Goal: Transaction & Acquisition: Subscribe to service/newsletter

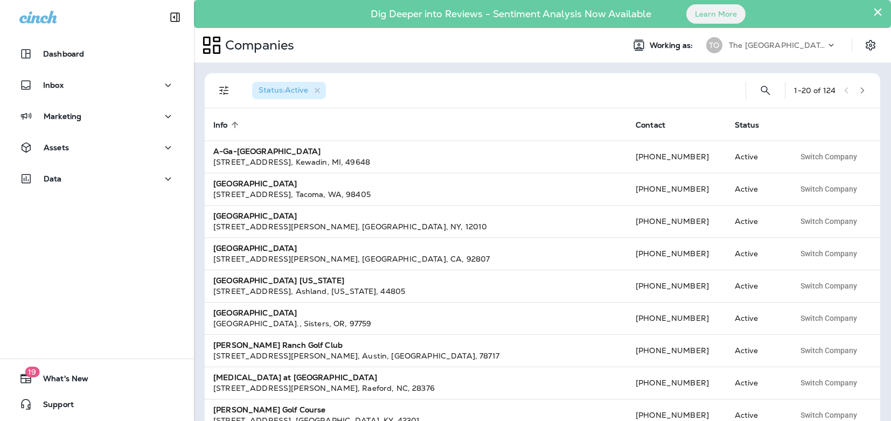
click at [761, 43] on p "The [GEOGRAPHIC_DATA]" at bounding box center [777, 45] width 97 height 9
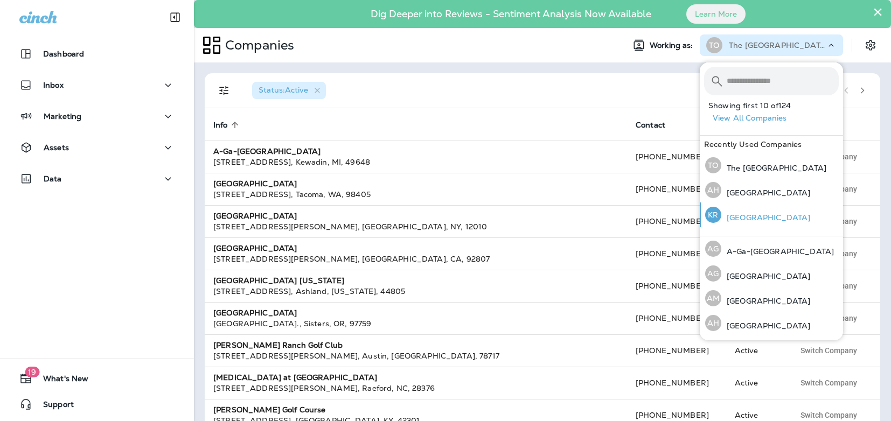
click at [758, 213] on p "Kestrel Ridge Golf Course" at bounding box center [765, 217] width 89 height 9
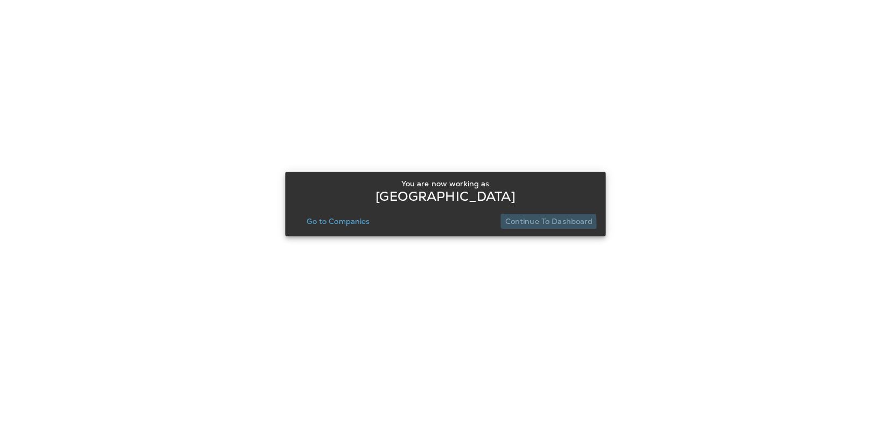
click at [525, 224] on p "Continue to Dashboard" at bounding box center [549, 221] width 88 height 9
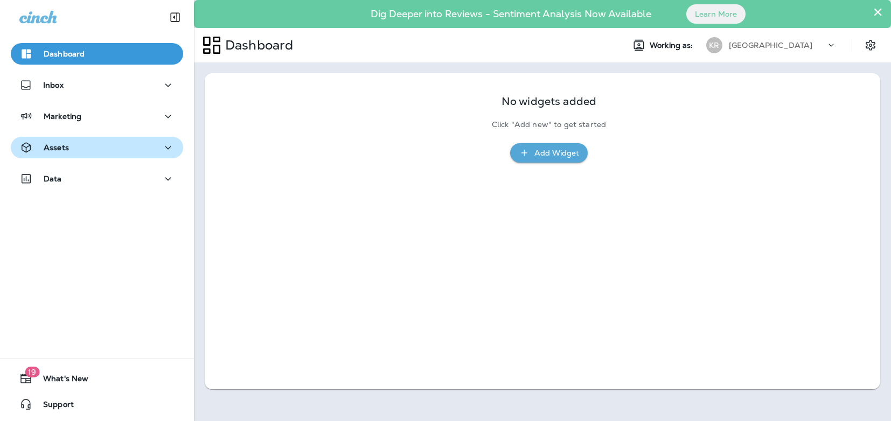
click at [97, 158] on button "Assets" at bounding box center [97, 148] width 172 height 22
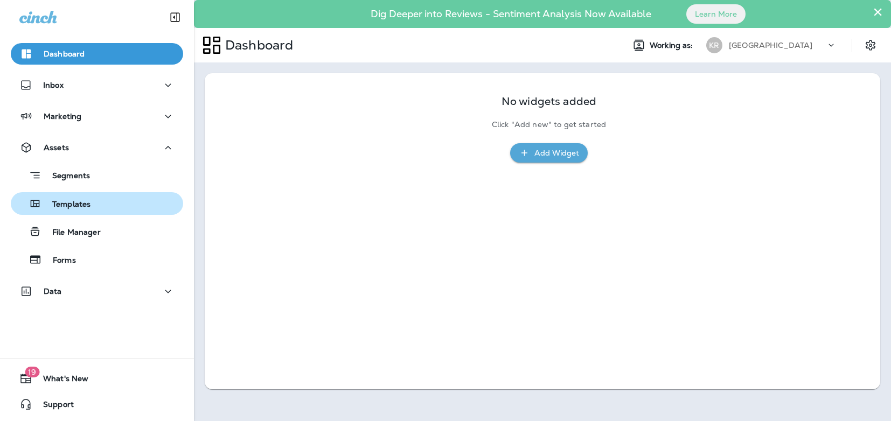
click at [87, 210] on div "Templates" at bounding box center [52, 204] width 75 height 16
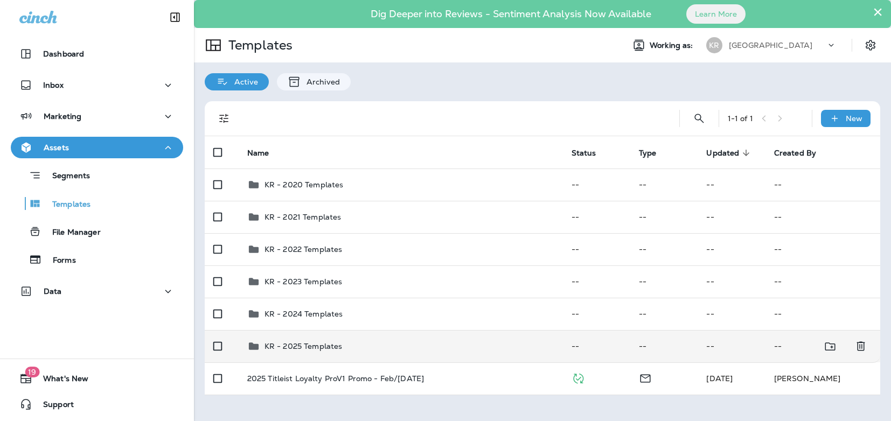
click at [311, 345] on p "KR - 2025 Templates" at bounding box center [303, 346] width 78 height 9
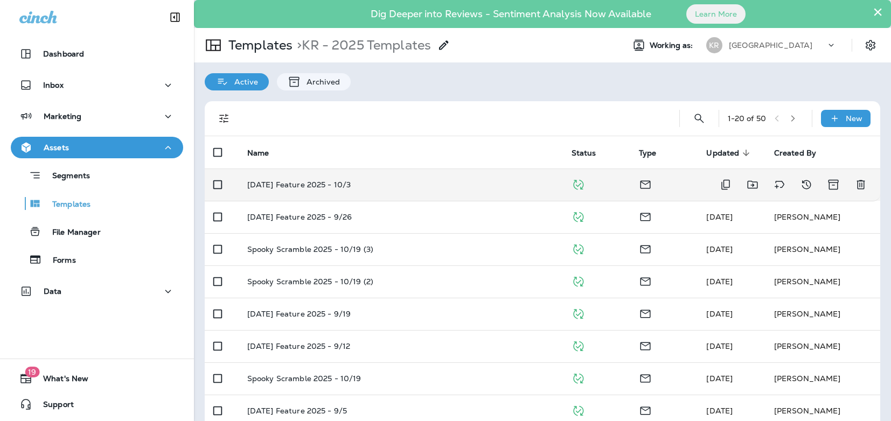
click at [321, 182] on p "Friday Feature 2025 - 10/3" at bounding box center [299, 184] width 104 height 9
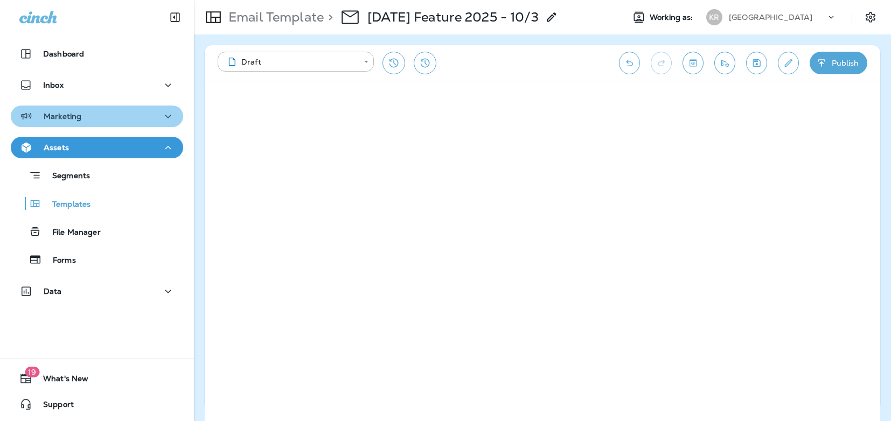
click at [141, 117] on div "Marketing" at bounding box center [96, 116] width 155 height 13
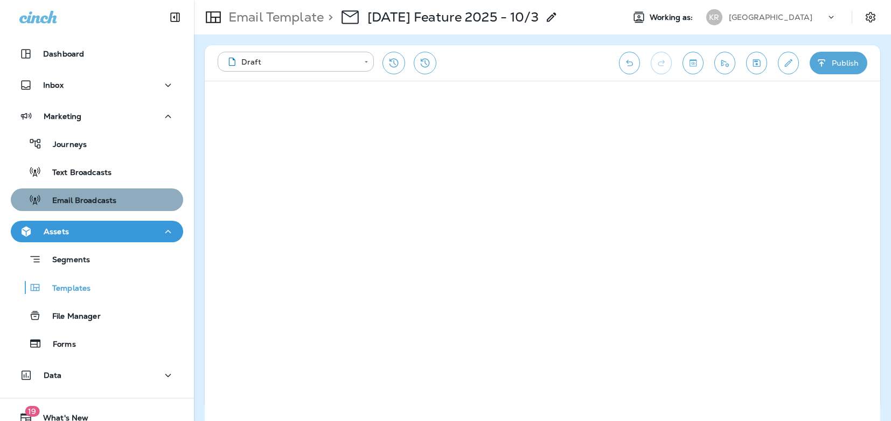
click at [95, 200] on p "Email Broadcasts" at bounding box center [78, 201] width 75 height 10
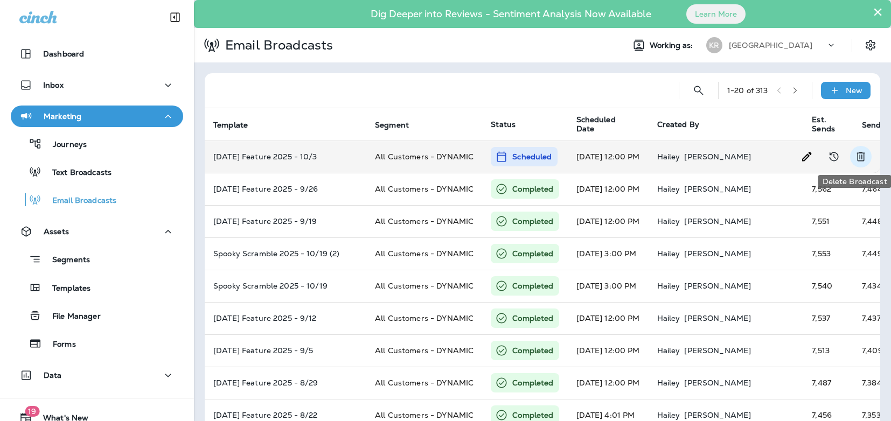
click at [859, 159] on icon "Delete Broadcast" at bounding box center [860, 156] width 13 height 13
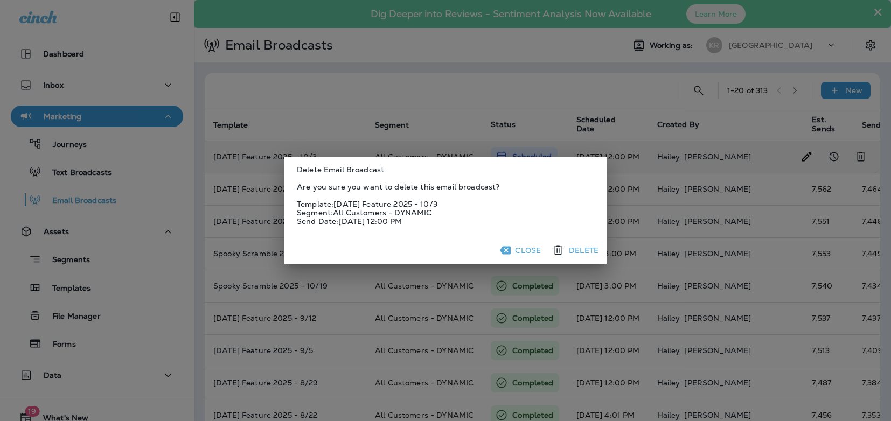
click at [578, 247] on button "Delete" at bounding box center [575, 250] width 53 height 19
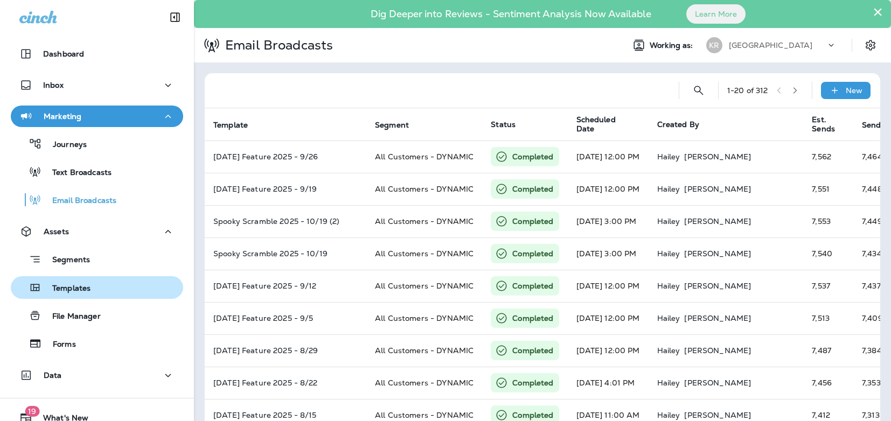
click at [58, 290] on p "Templates" at bounding box center [65, 289] width 49 height 10
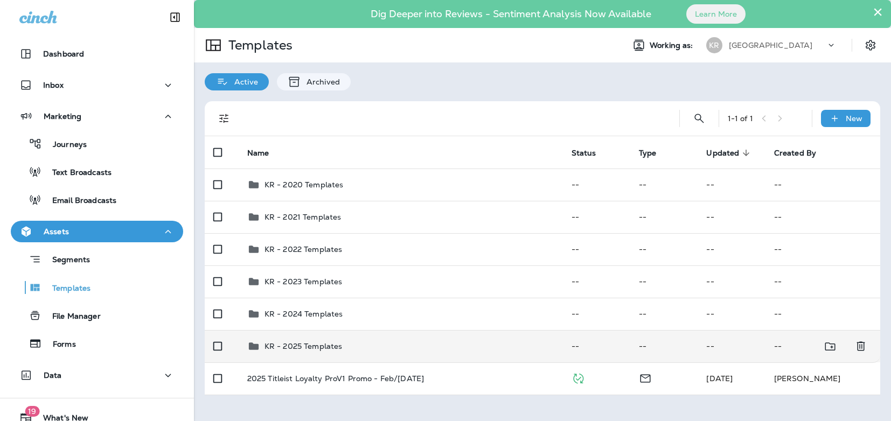
click at [298, 340] on div "KR - 2025 Templates" at bounding box center [303, 346] width 78 height 13
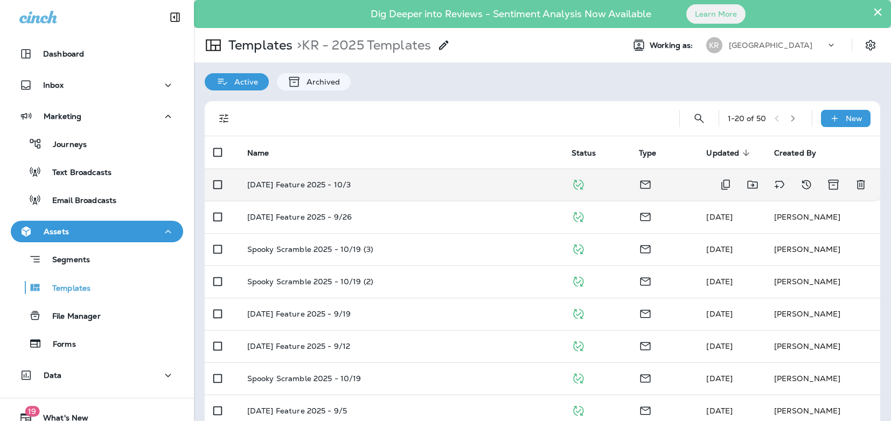
click at [309, 191] on td "Friday Feature 2025 - 10/3" at bounding box center [401, 185] width 324 height 32
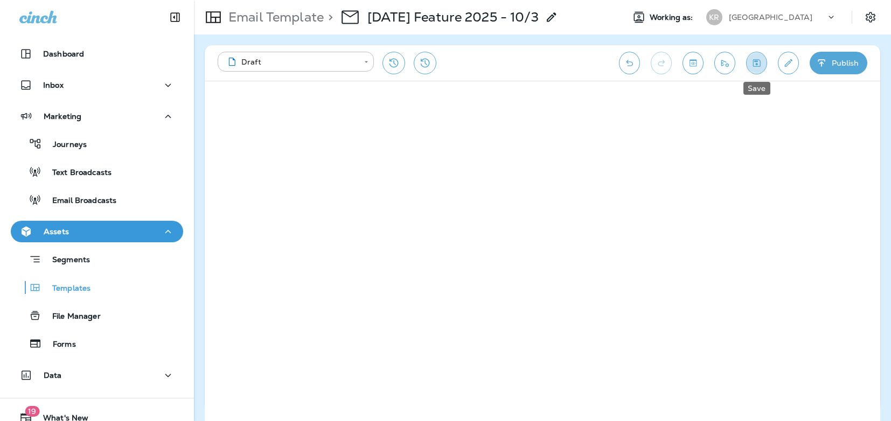
click at [759, 64] on icon "Save" at bounding box center [757, 63] width 8 height 8
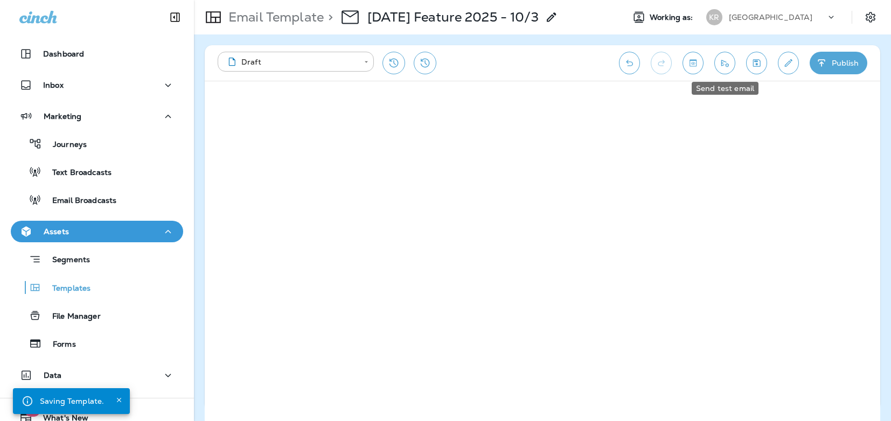
click at [724, 59] on icon "Send test email" at bounding box center [724, 63] width 11 height 11
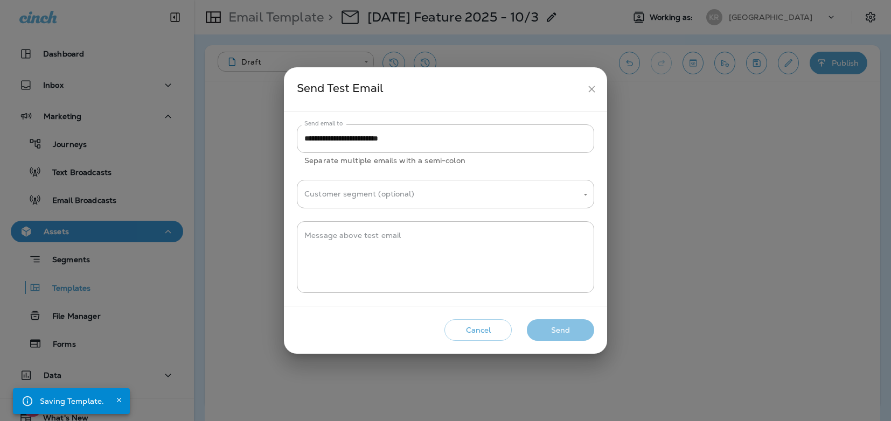
click at [562, 327] on button "Send" at bounding box center [560, 330] width 67 height 22
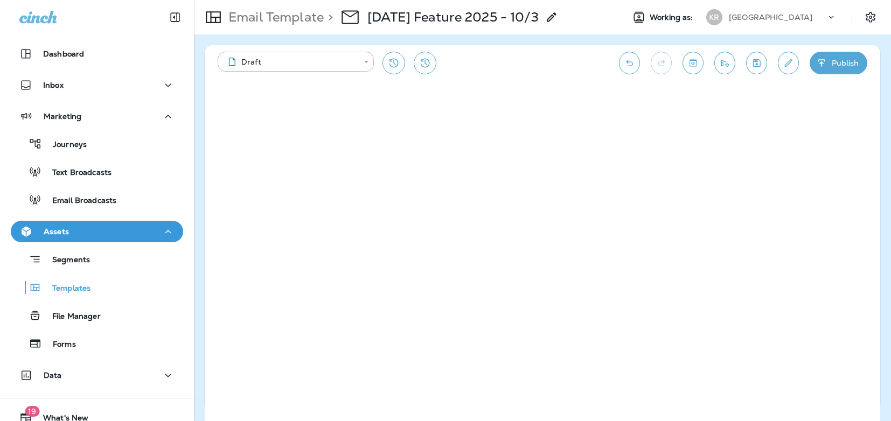
click at [781, 12] on div "[GEOGRAPHIC_DATA]" at bounding box center [777, 17] width 97 height 16
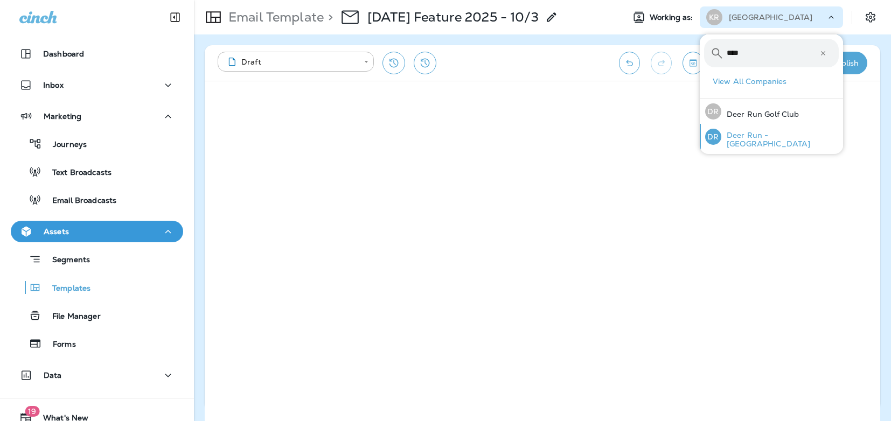
type input "****"
click at [754, 142] on p "Deer Run - MN" at bounding box center [779, 139] width 117 height 17
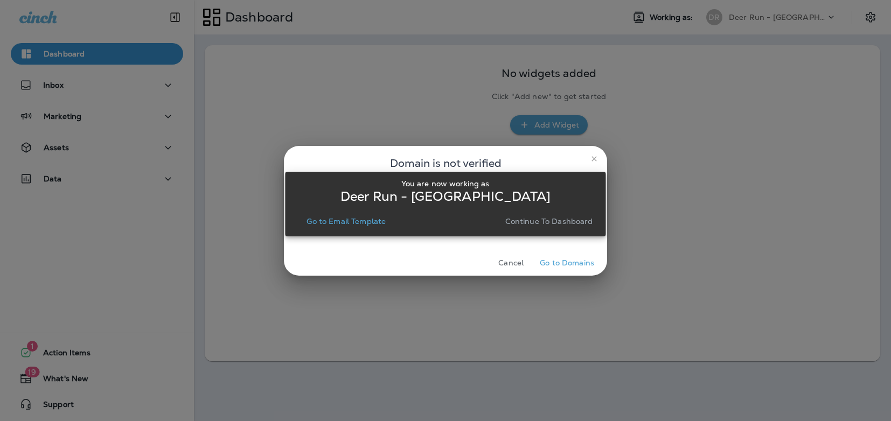
click at [525, 212] on div "You are now working as Deer Run - MN Go to Email Template Continue to Dashboard" at bounding box center [445, 204] width 303 height 50
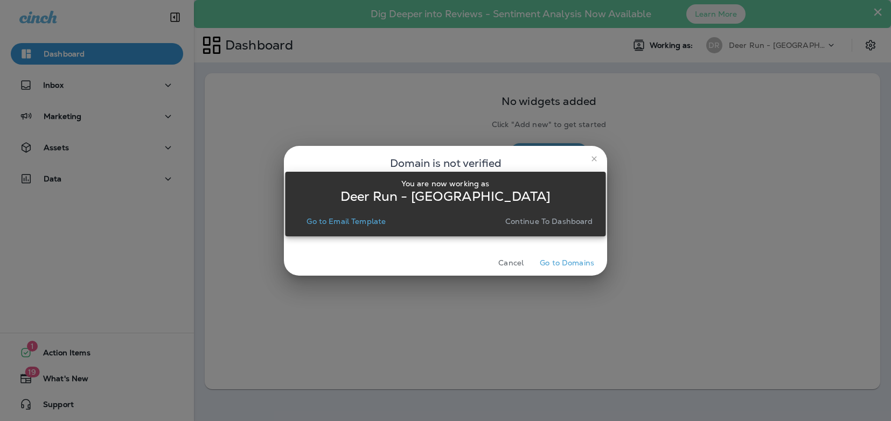
click at [532, 220] on p "Continue to Dashboard" at bounding box center [549, 221] width 88 height 9
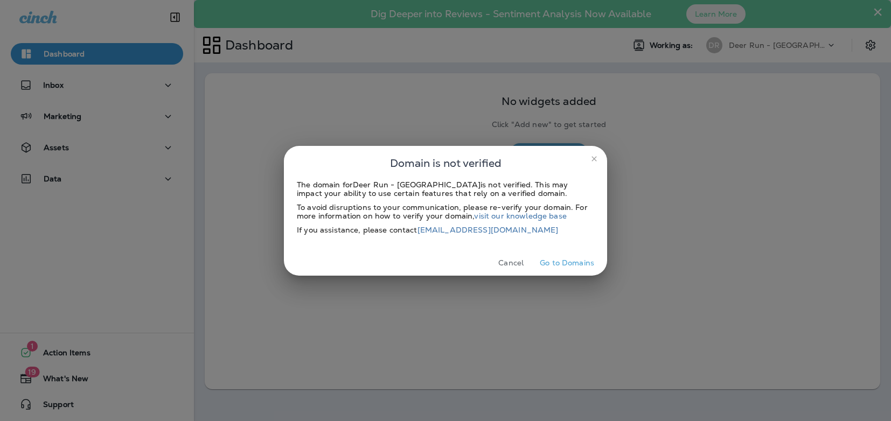
click at [599, 158] on button "close" at bounding box center [593, 158] width 17 height 17
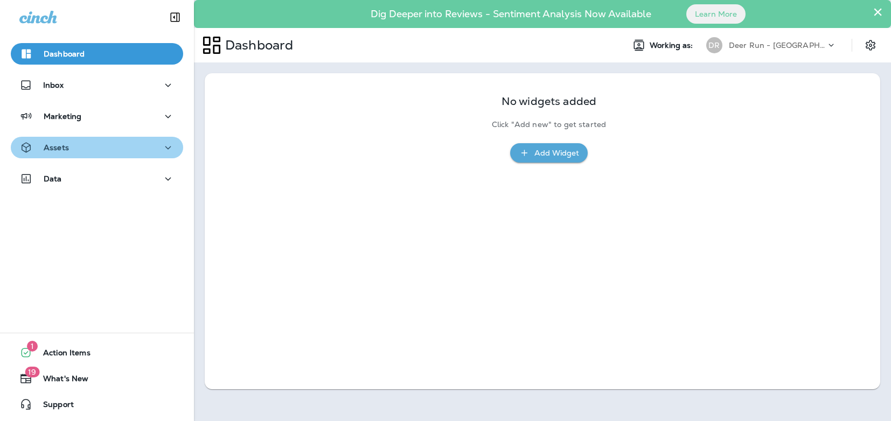
click at [110, 157] on button "Assets" at bounding box center [97, 148] width 172 height 22
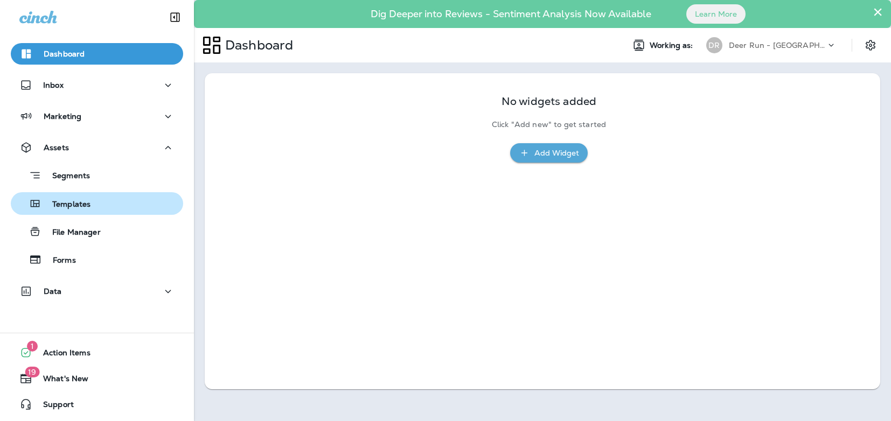
click at [83, 207] on p "Templates" at bounding box center [65, 205] width 49 height 10
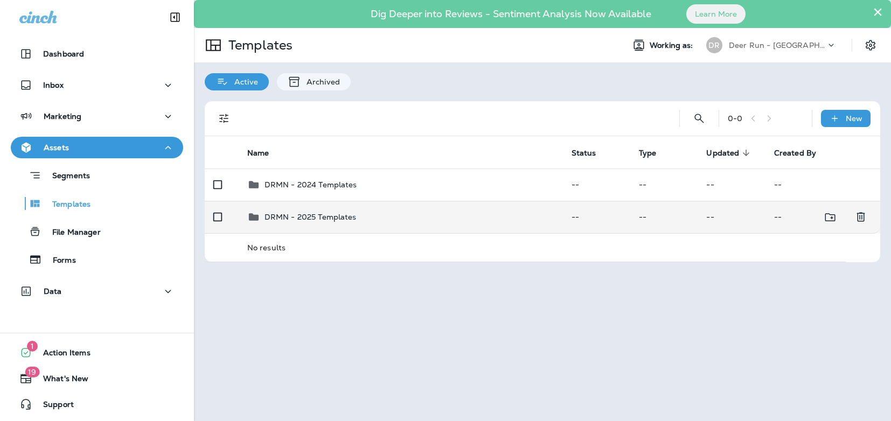
click at [334, 215] on p "DRMN - 2025 Templates" at bounding box center [310, 217] width 92 height 9
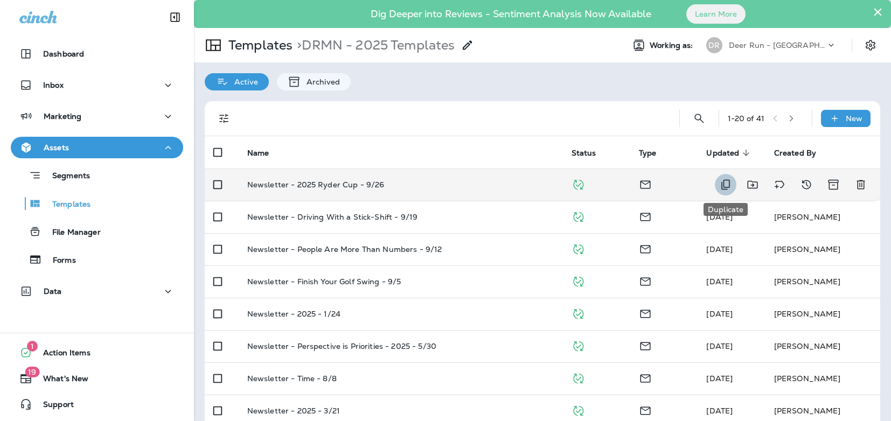
click at [720, 187] on icon "Duplicate" at bounding box center [725, 184] width 13 height 13
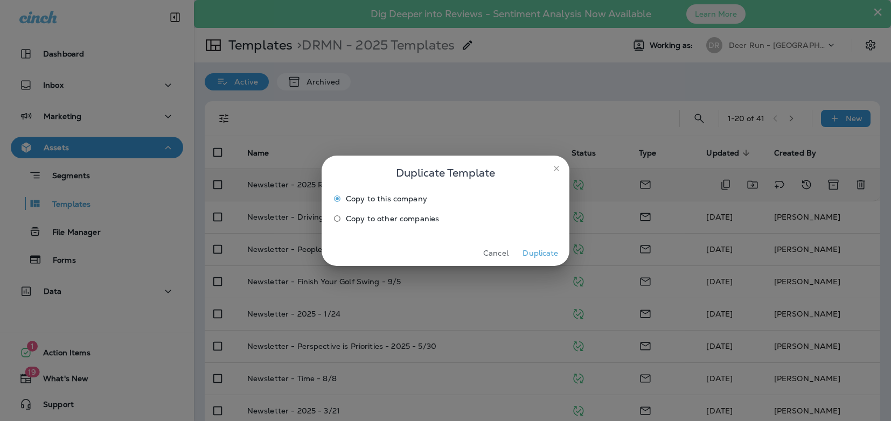
click at [545, 252] on button "Duplicate" at bounding box center [540, 253] width 40 height 17
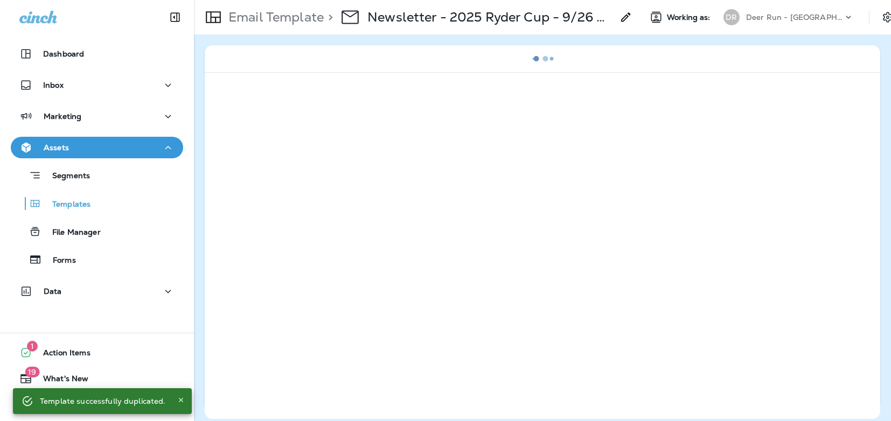
click at [619, 19] on div "> Newsletter - 2025 Ryder Cup - 9/26 Copy" at bounding box center [478, 17] width 309 height 30
click at [627, 18] on use at bounding box center [625, 16] width 9 height 9
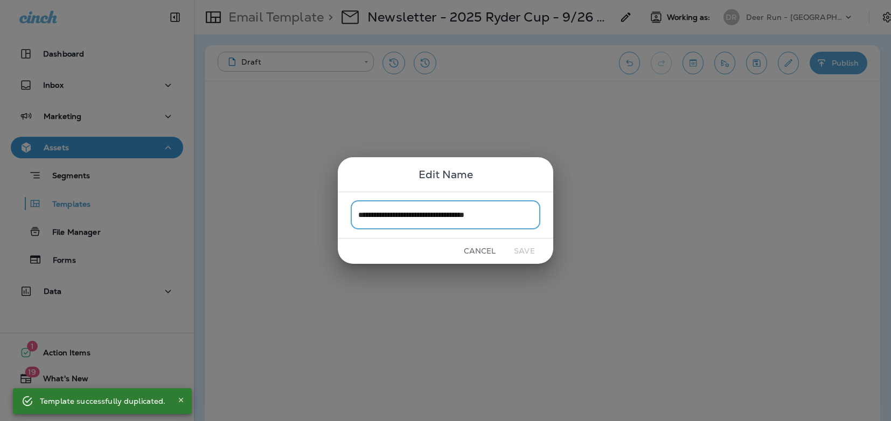
click at [471, 220] on input "**********" at bounding box center [446, 215] width 190 height 29
drag, startPoint x: 525, startPoint y: 219, endPoint x: 407, endPoint y: 215, distance: 117.5
click at [407, 215] on input "**********" at bounding box center [446, 215] width 190 height 29
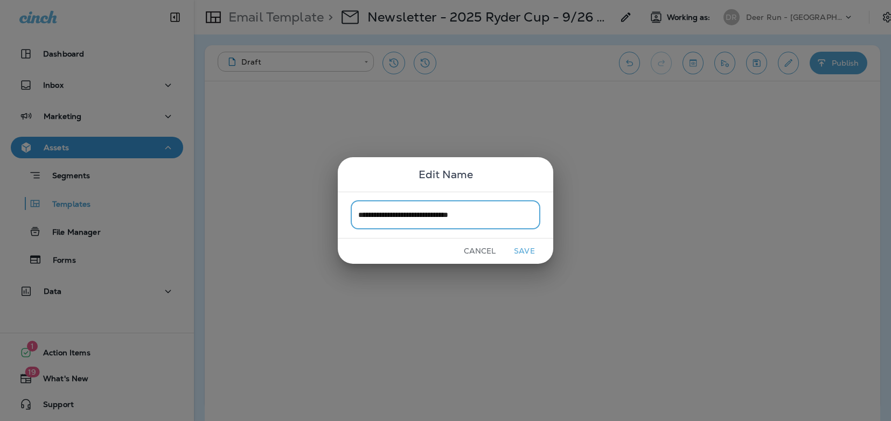
type input "**********"
click at [535, 254] on button "Save" at bounding box center [524, 251] width 40 height 17
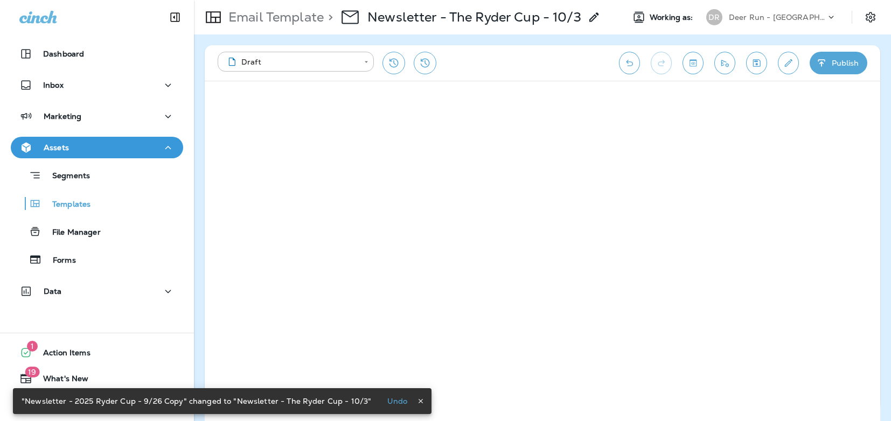
click at [788, 68] on button "Edit details" at bounding box center [788, 63] width 21 height 23
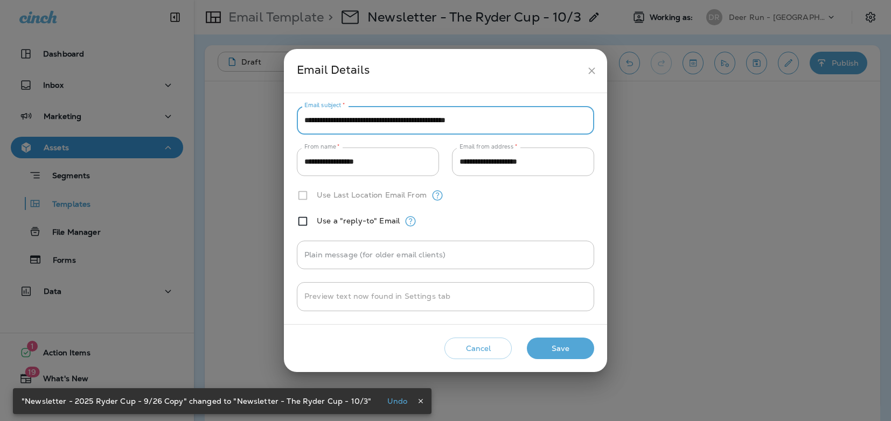
drag, startPoint x: 363, startPoint y: 122, endPoint x: 302, endPoint y: 118, distance: 61.0
click at [302, 118] on input "**********" at bounding box center [445, 120] width 297 height 29
paste input "**********"
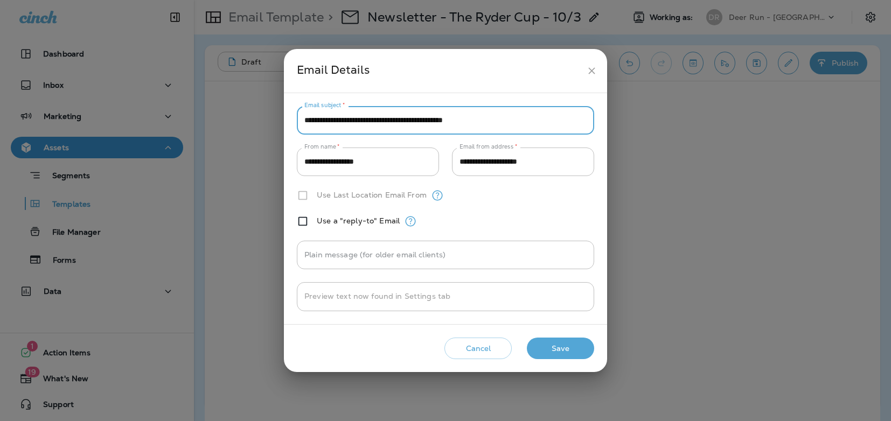
type input "**********"
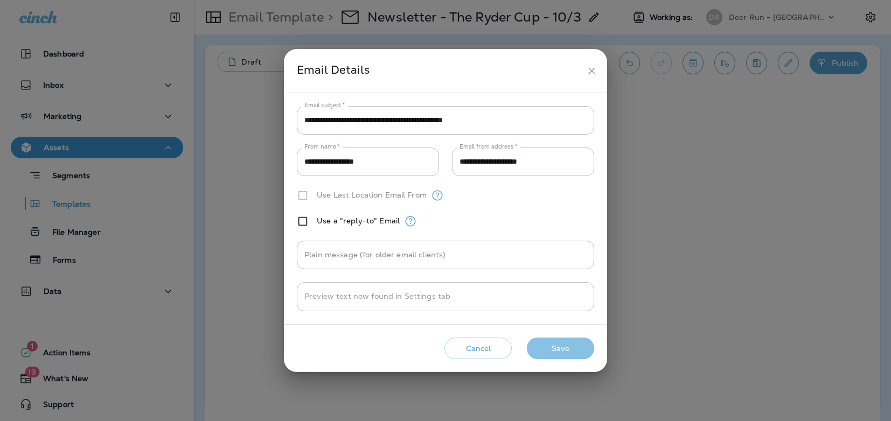
click at [554, 339] on button "Save" at bounding box center [560, 349] width 67 height 22
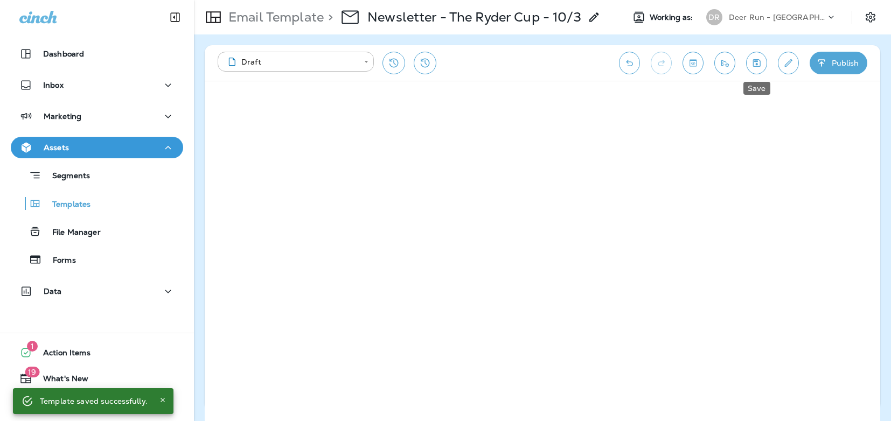
click at [761, 59] on icon "Save" at bounding box center [756, 63] width 11 height 11
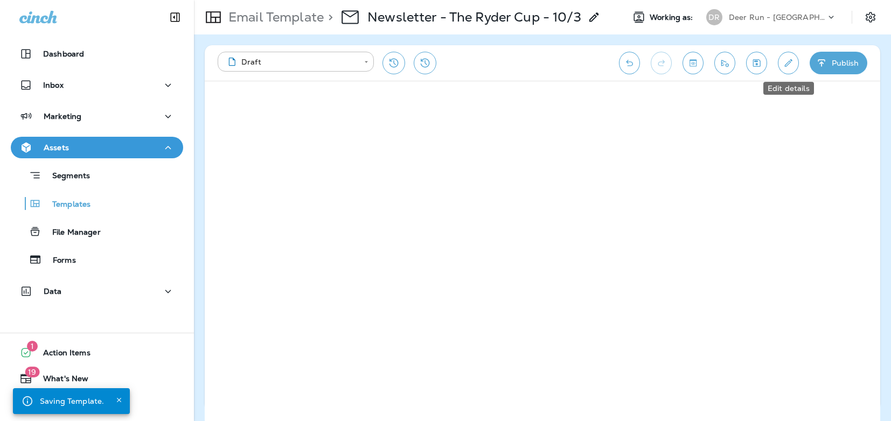
click at [791, 65] on icon "Edit details" at bounding box center [788, 63] width 11 height 11
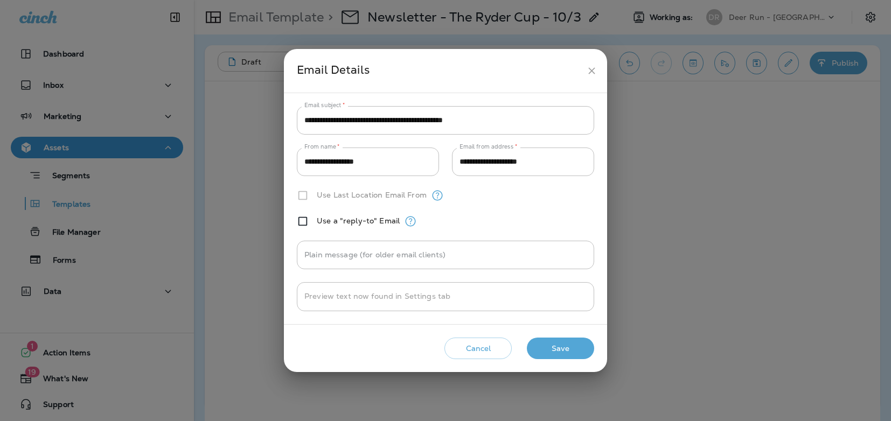
click at [591, 73] on icon "close" at bounding box center [591, 70] width 11 height 11
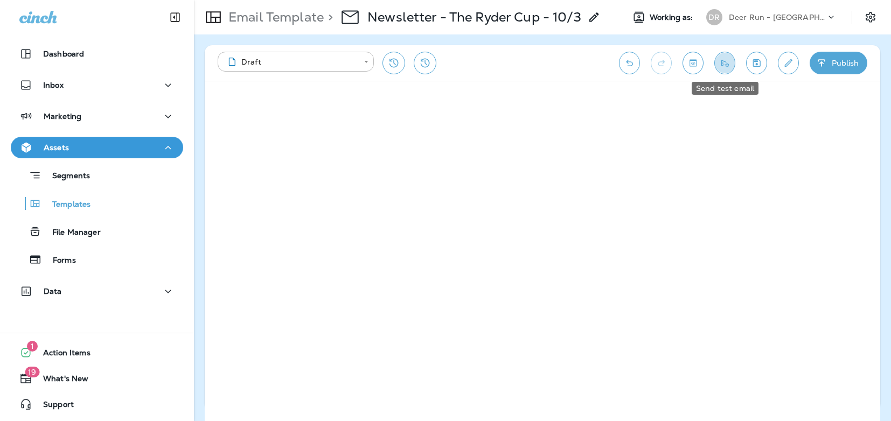
click at [725, 62] on icon "Send test email" at bounding box center [724, 63] width 11 height 11
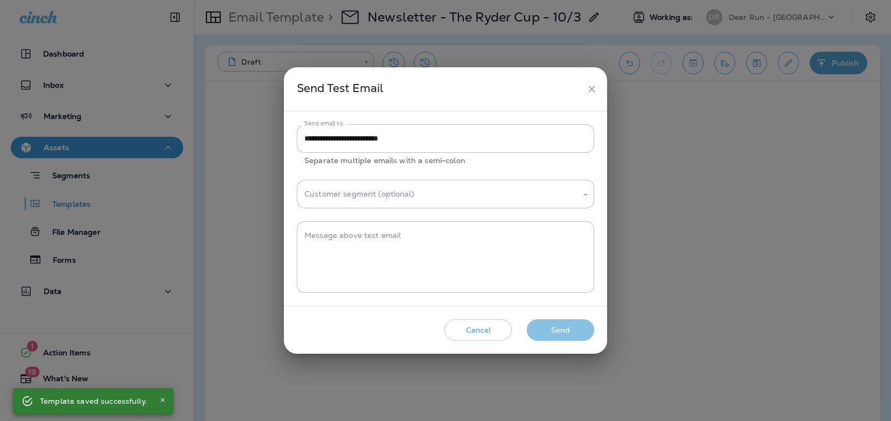
click at [580, 329] on button "Send" at bounding box center [560, 330] width 67 height 22
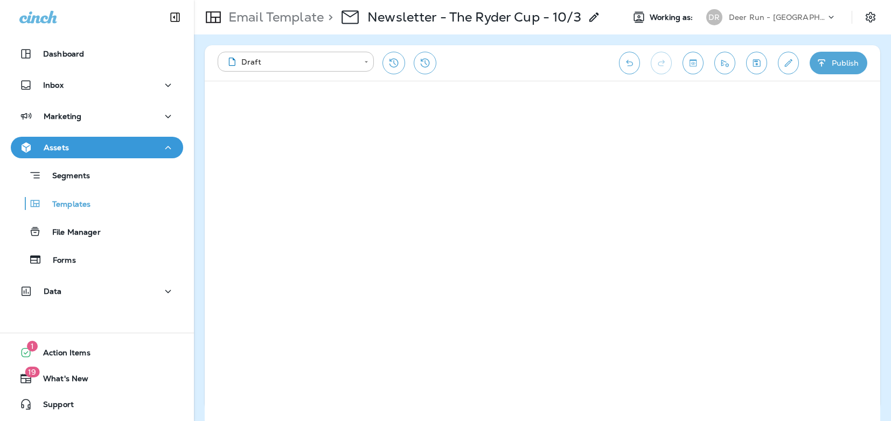
click at [728, 60] on icon "Send test email" at bounding box center [724, 63] width 11 height 11
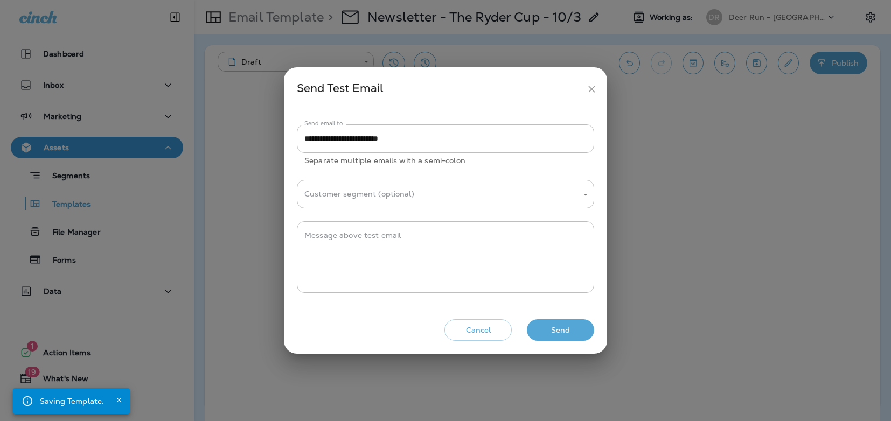
click at [570, 329] on button "Send" at bounding box center [560, 330] width 67 height 22
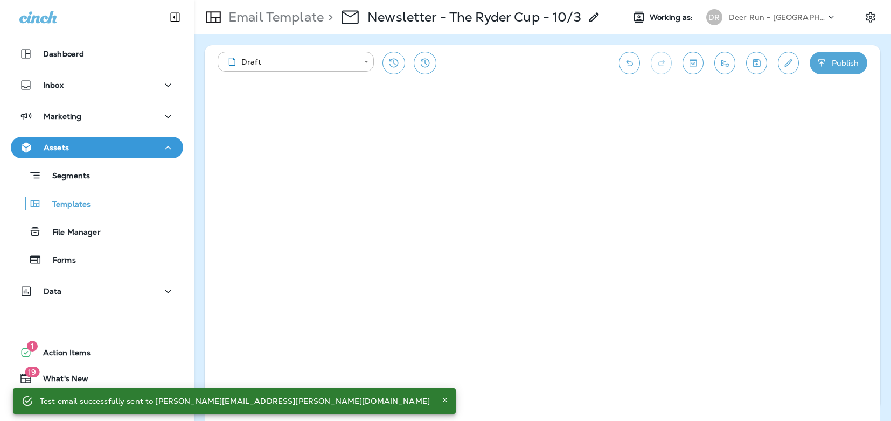
click at [724, 64] on icon "Send test email" at bounding box center [724, 63] width 11 height 11
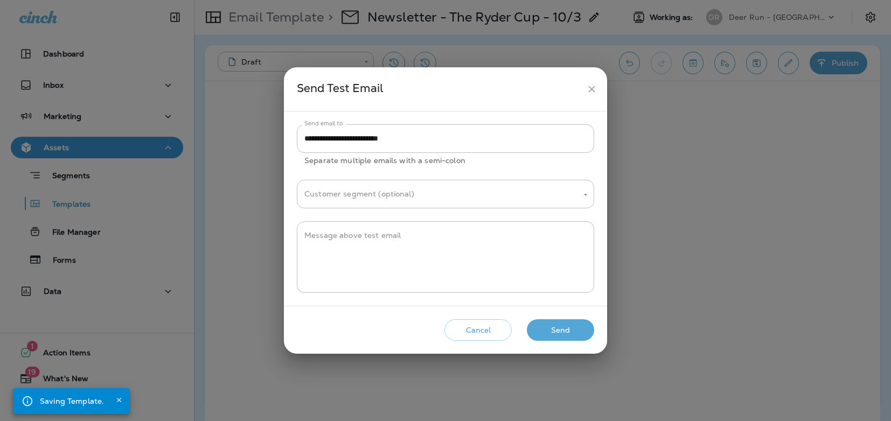
click at [548, 326] on button "Send" at bounding box center [560, 330] width 67 height 22
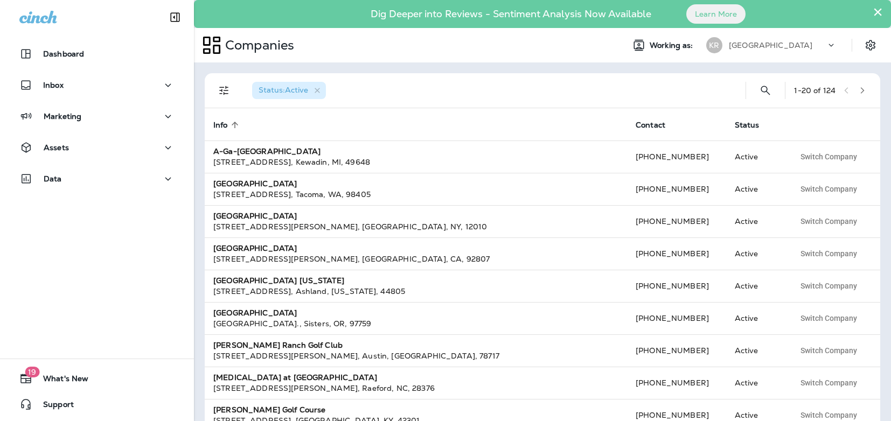
click at [773, 38] on div "[GEOGRAPHIC_DATA]" at bounding box center [777, 45] width 97 height 16
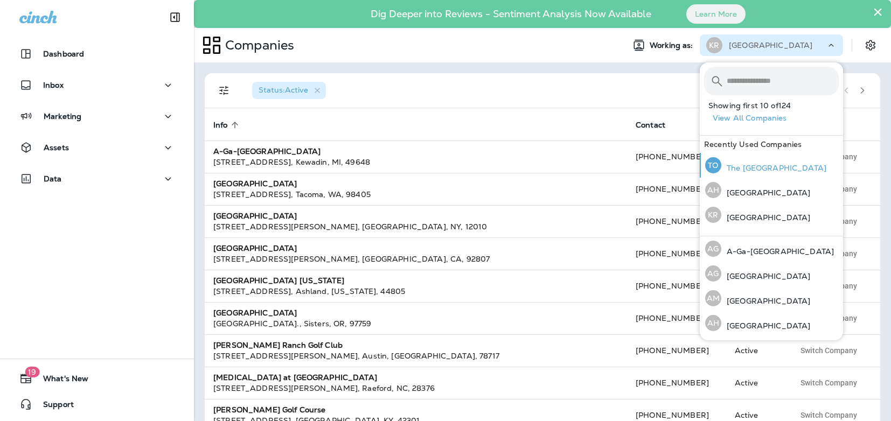
click at [758, 165] on p "The [GEOGRAPHIC_DATA]" at bounding box center [773, 168] width 105 height 9
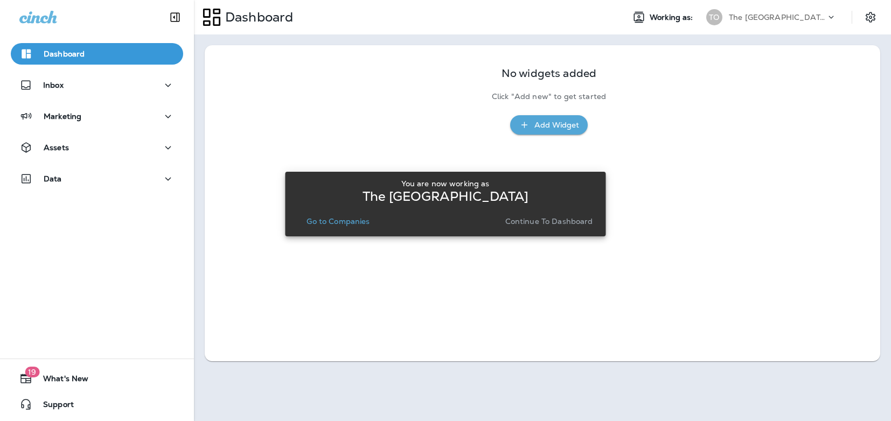
click at [518, 219] on p "Continue to Dashboard" at bounding box center [549, 221] width 88 height 9
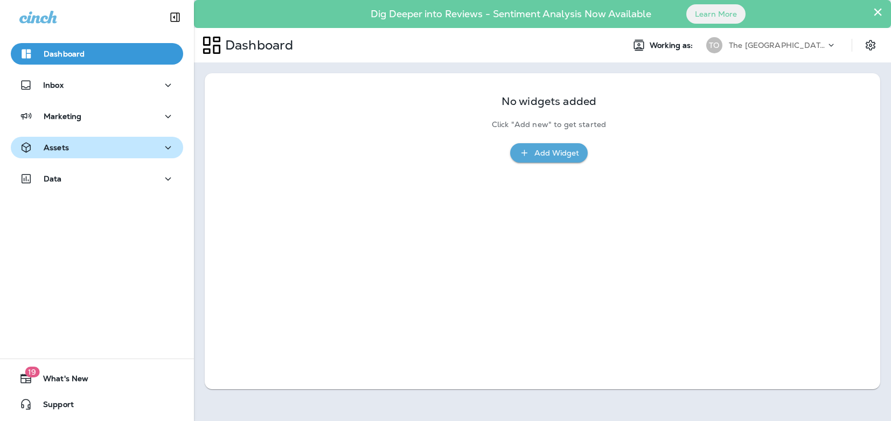
click at [74, 140] on button "Assets" at bounding box center [97, 148] width 172 height 22
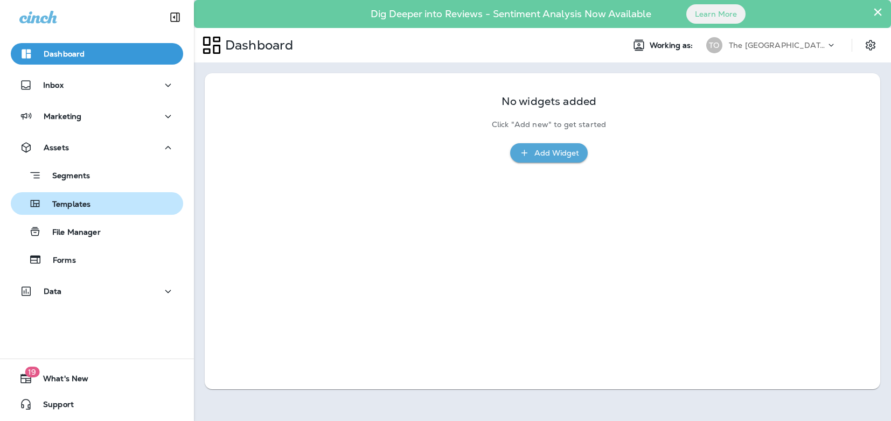
click at [85, 200] on p "Templates" at bounding box center [65, 205] width 49 height 10
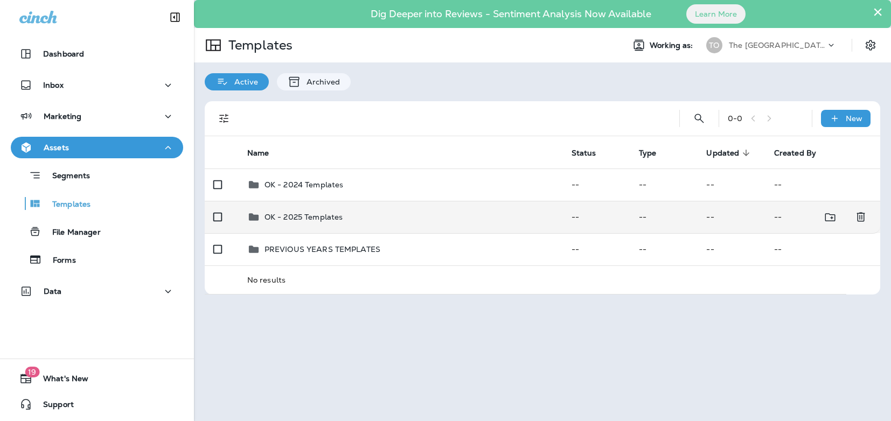
click at [299, 225] on td "OK - 2025 Templates" at bounding box center [401, 217] width 324 height 32
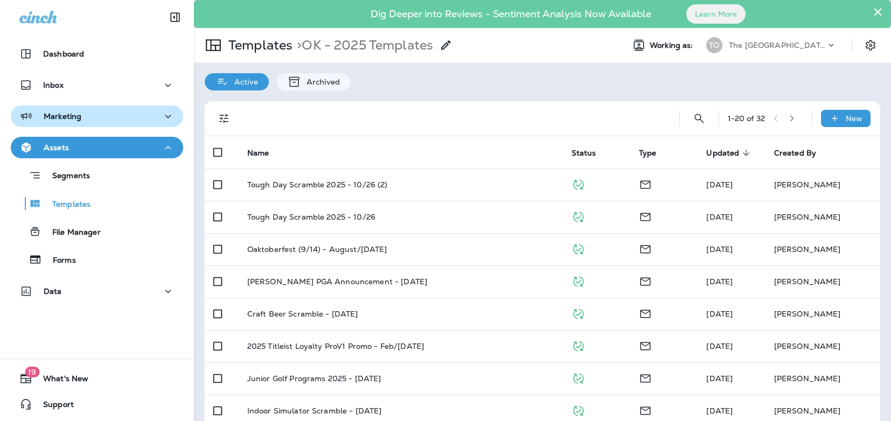
click at [121, 123] on div "Marketing" at bounding box center [96, 116] width 155 height 13
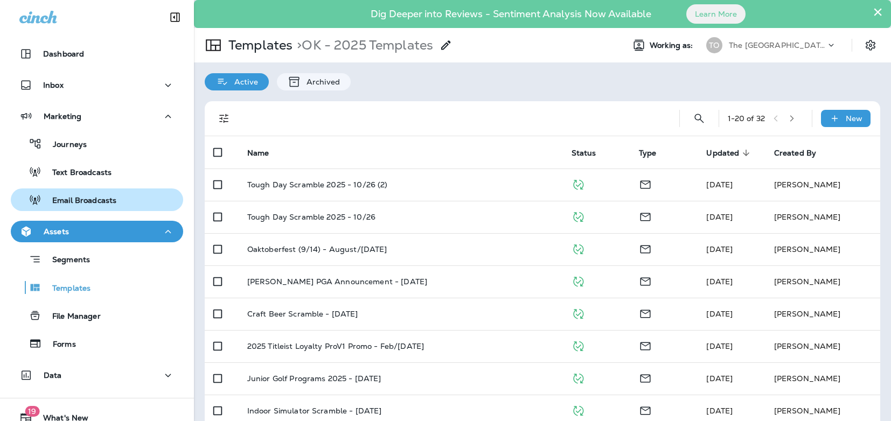
click at [111, 196] on p "Email Broadcasts" at bounding box center [78, 201] width 75 height 10
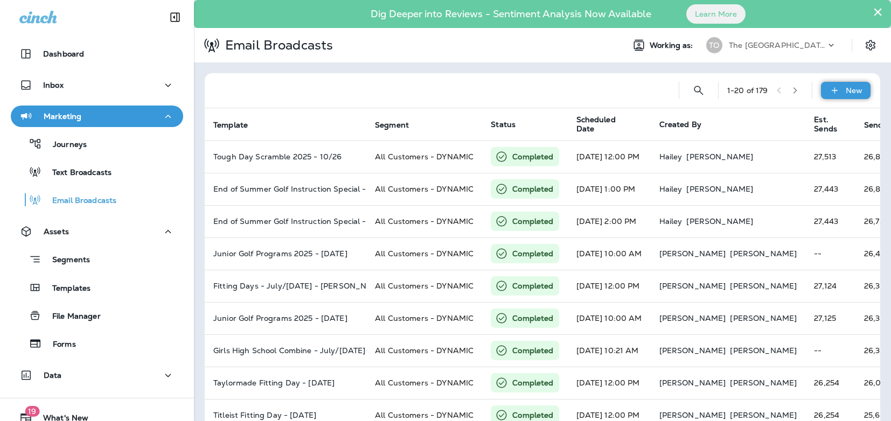
click at [828, 84] on div "New" at bounding box center [846, 90] width 50 height 17
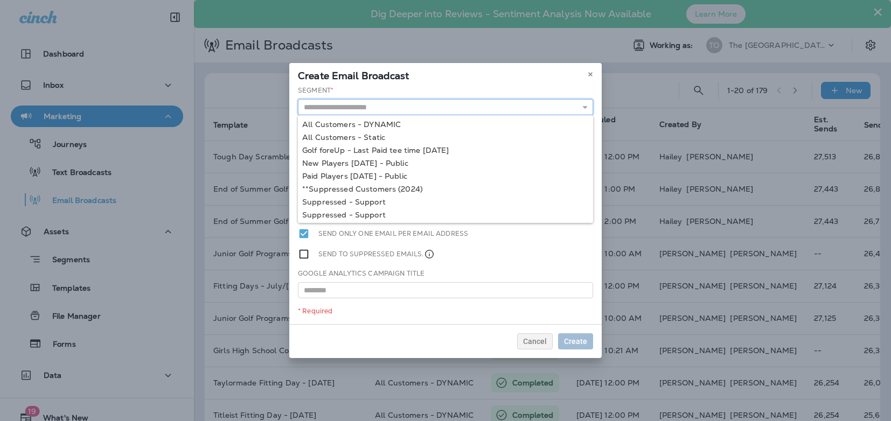
click at [444, 114] on input "text" at bounding box center [445, 107] width 295 height 16
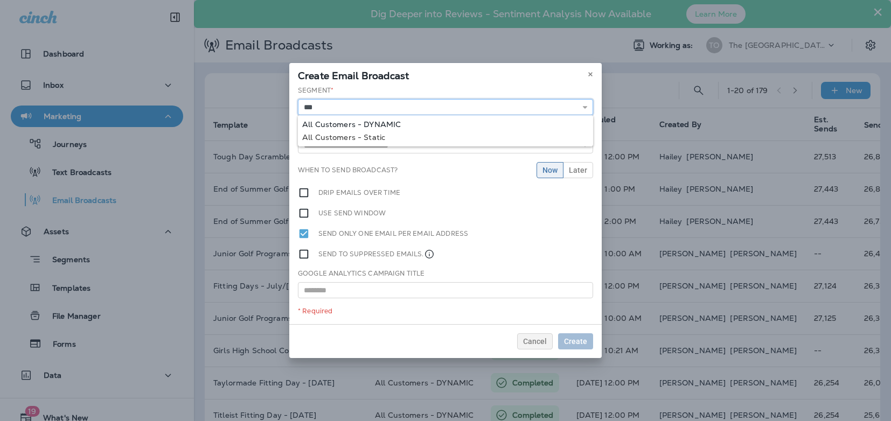
type input "**********"
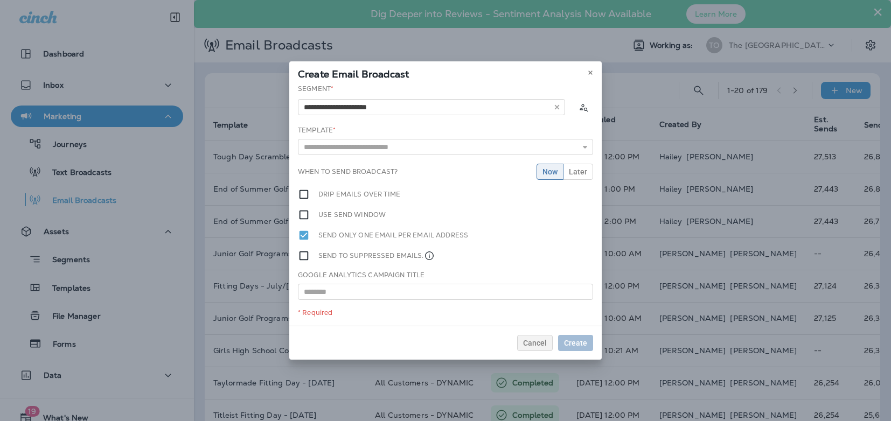
click at [383, 124] on div "**********" at bounding box center [445, 205] width 312 height 242
click at [369, 149] on input "text" at bounding box center [445, 147] width 295 height 16
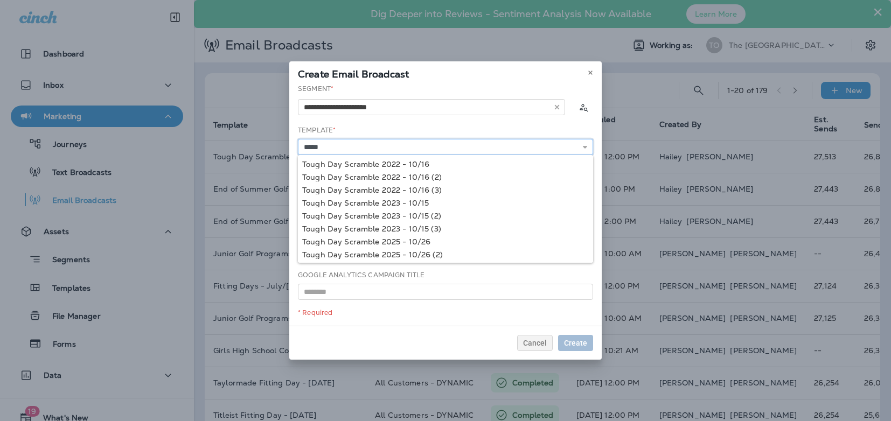
type input "*****"
click at [596, 67] on div "Create Email Broadcast" at bounding box center [445, 72] width 312 height 23
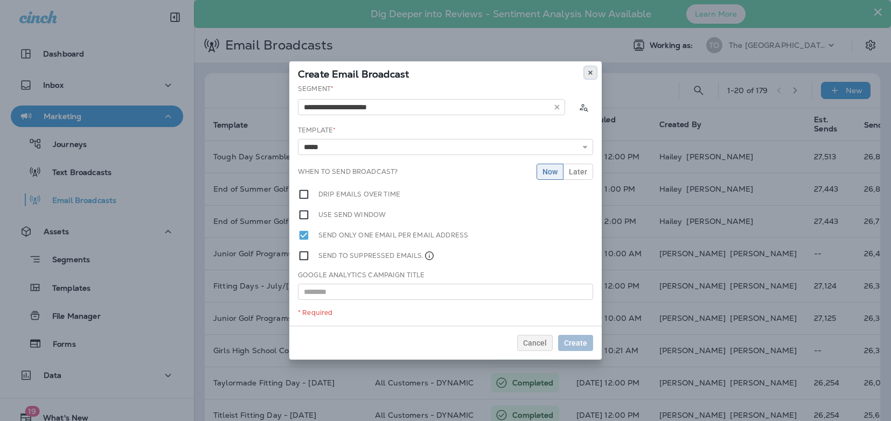
click at [591, 72] on icon at bounding box center [590, 72] width 6 height 6
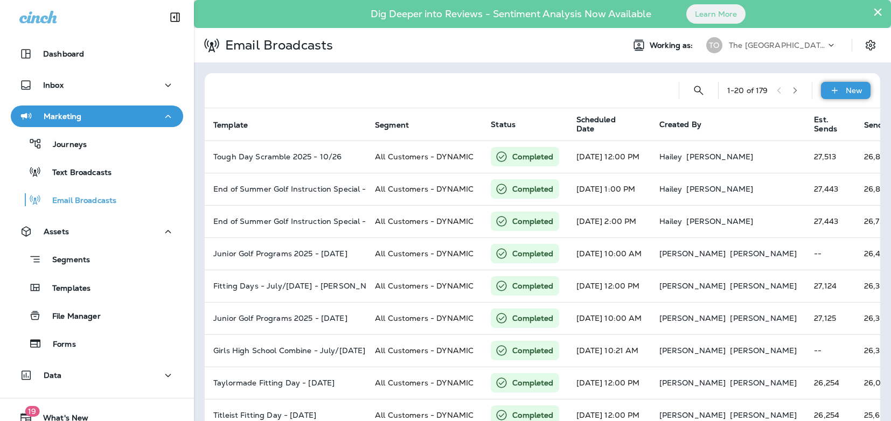
click at [860, 96] on div "New" at bounding box center [846, 90] width 50 height 17
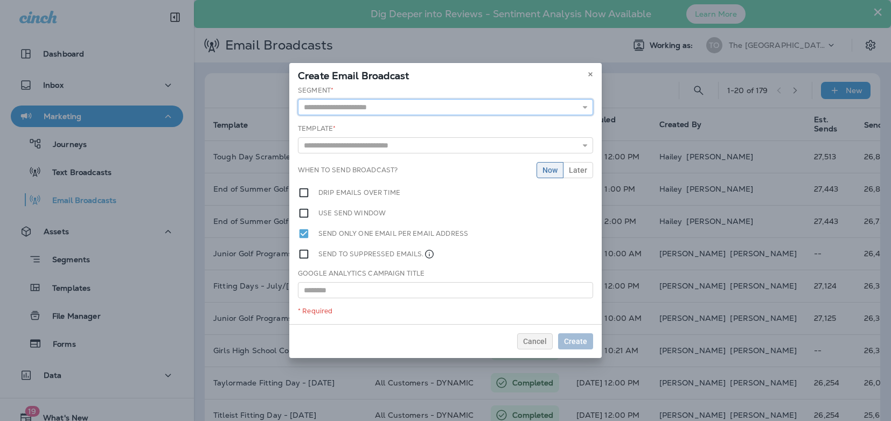
click at [432, 114] on input "text" at bounding box center [445, 107] width 295 height 16
type input "**********"
click at [379, 125] on div "**********" at bounding box center [445, 205] width 312 height 239
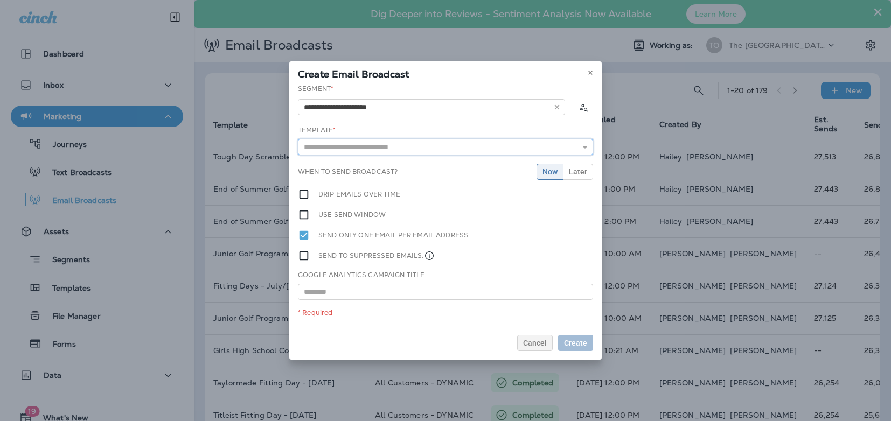
click at [355, 144] on input "text" at bounding box center [445, 147] width 295 height 16
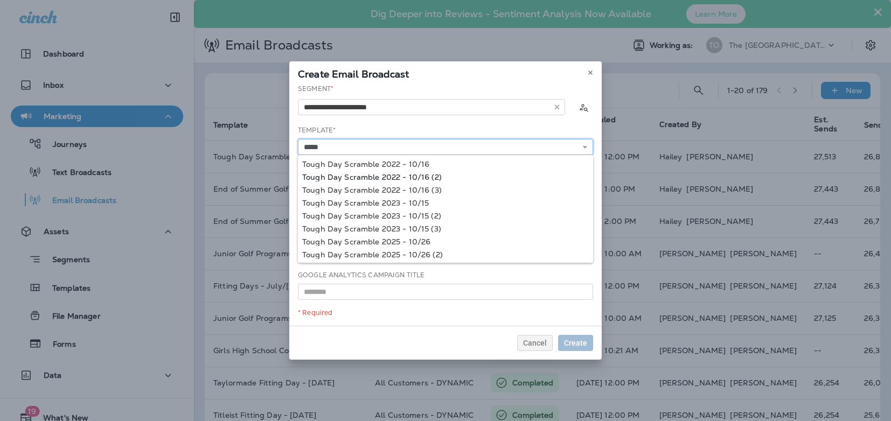
type input "**********"
click at [412, 177] on div "**********" at bounding box center [445, 205] width 312 height 242
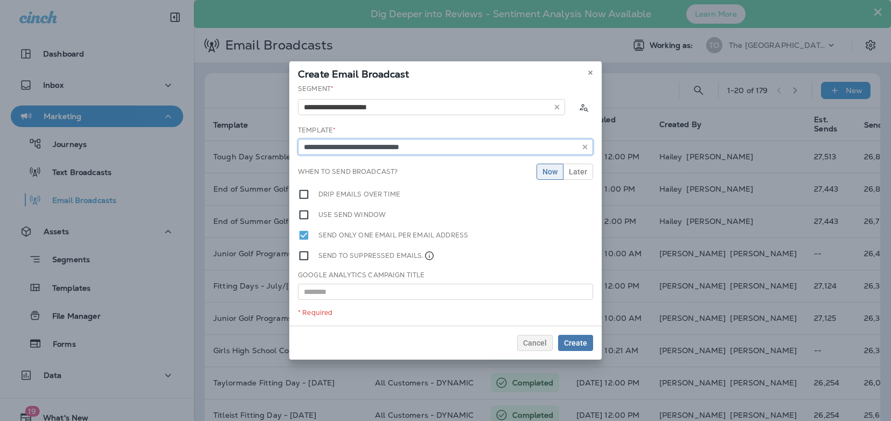
click at [442, 147] on input "**********" at bounding box center [445, 147] width 295 height 16
click at [364, 290] on input "text" at bounding box center [445, 292] width 295 height 16
paste input "**********"
type input "**********"
click at [574, 172] on span "Later" at bounding box center [578, 172] width 18 height 8
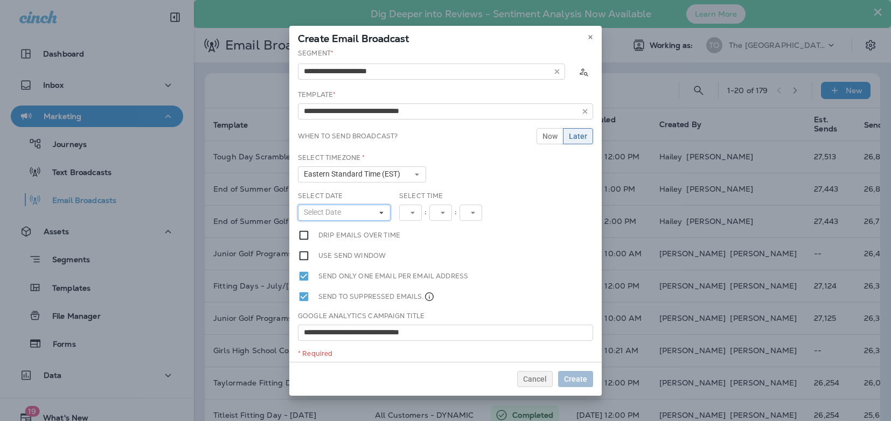
click at [364, 215] on button "Select Date" at bounding box center [344, 213] width 93 height 16
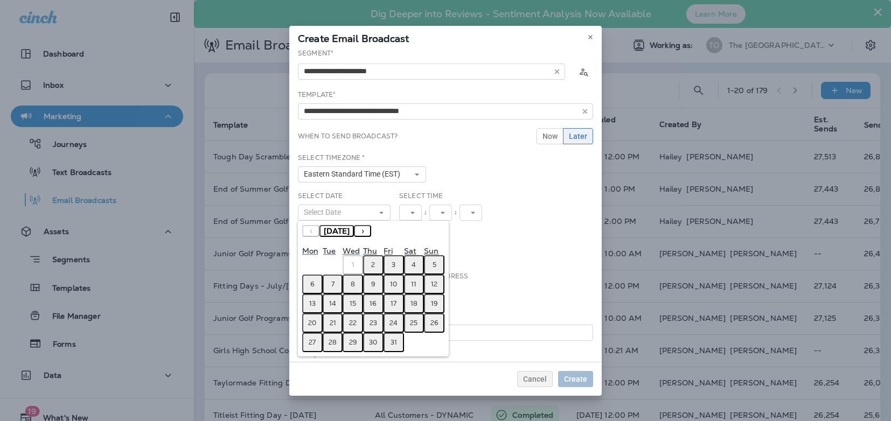
click at [373, 268] on abbr "2" at bounding box center [373, 265] width 4 height 9
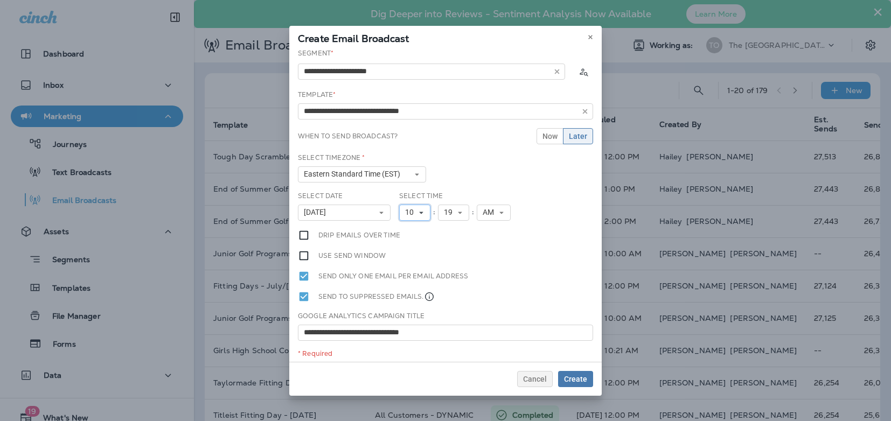
click at [414, 211] on span "10" at bounding box center [411, 212] width 13 height 9
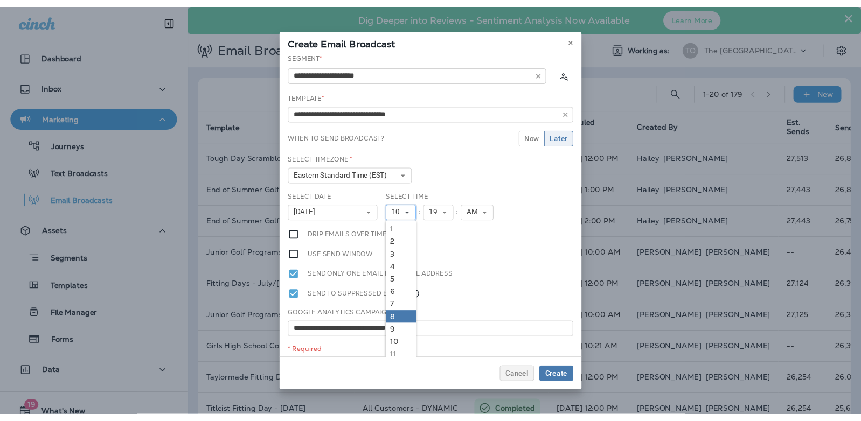
scroll to position [10, 0]
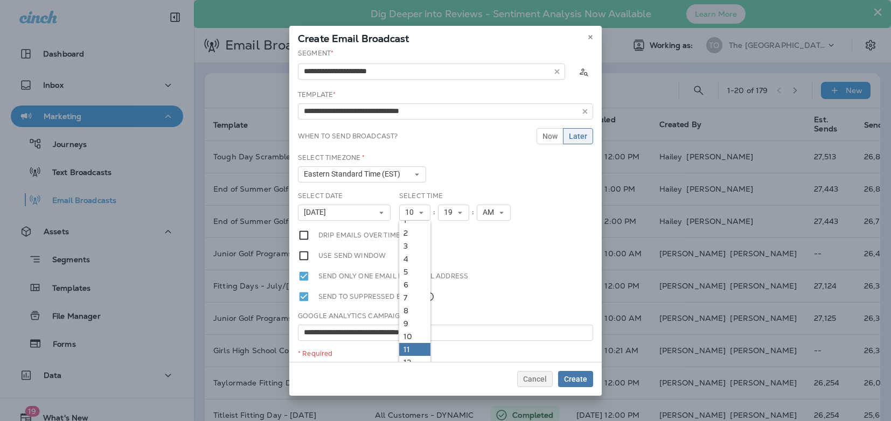
click at [409, 346] on link "11" at bounding box center [414, 349] width 31 height 13
click at [454, 214] on span "19" at bounding box center [450, 212] width 13 height 9
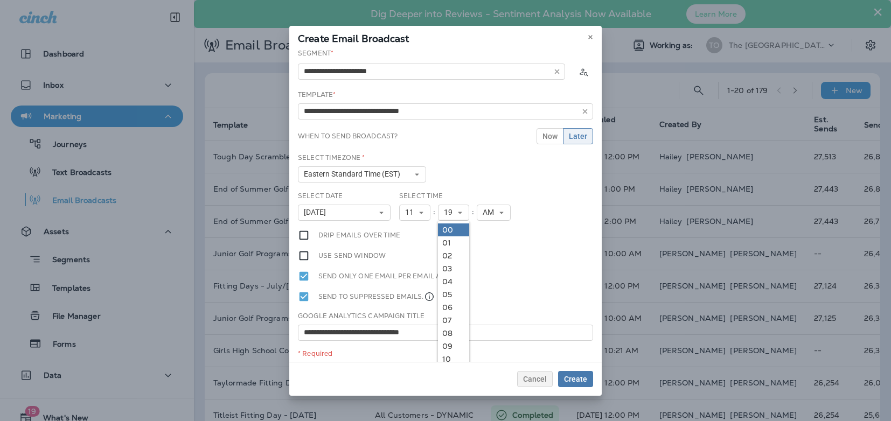
click at [452, 229] on link "00" at bounding box center [453, 230] width 31 height 13
click at [546, 223] on div "Select Date [DATE] « ‹ [DATE] › » Mon Tue Wed Thu Fri Sat Sun 1 2 3 4 5 6 7 8 9…" at bounding box center [446, 210] width 304 height 38
click at [571, 378] on span "Create" at bounding box center [575, 379] width 23 height 8
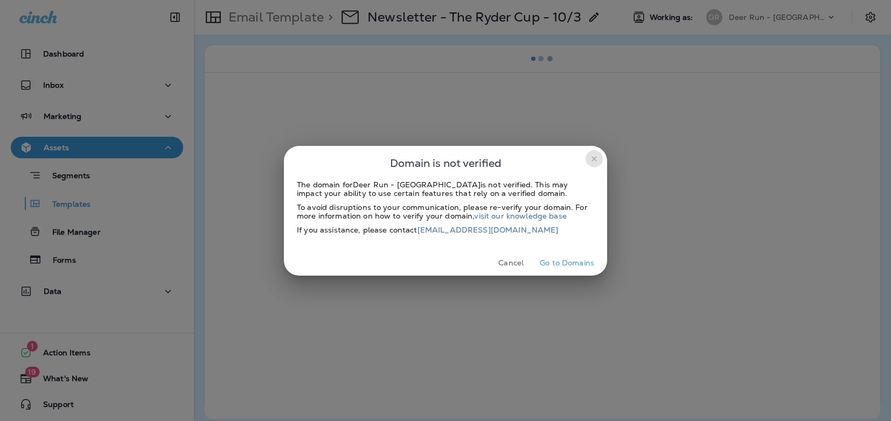
click at [596, 161] on icon "close" at bounding box center [594, 159] width 9 height 9
